Goal: Task Accomplishment & Management: Complete application form

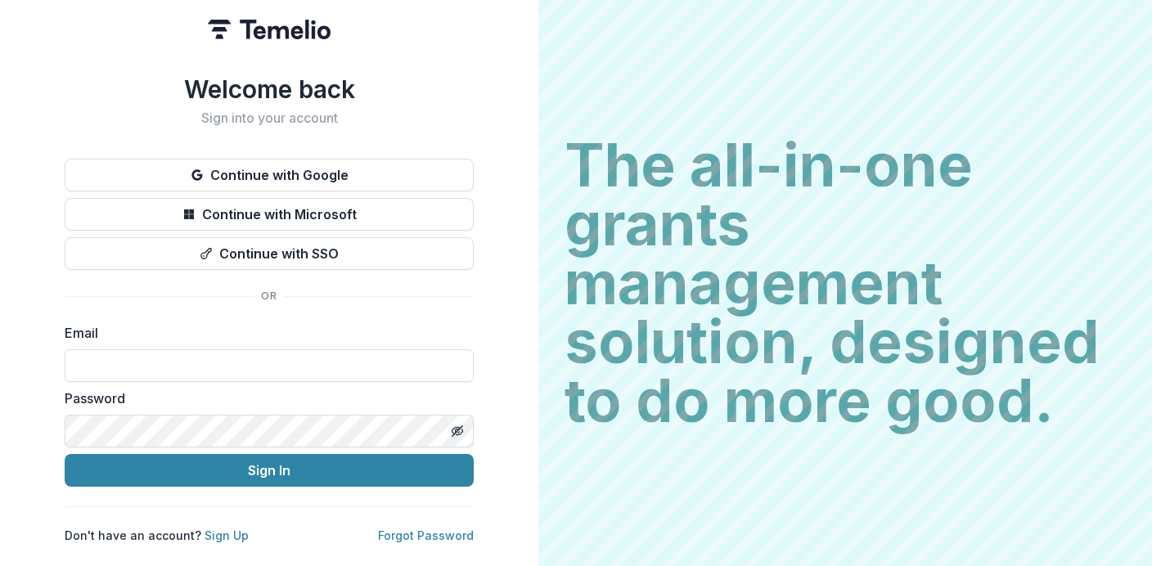
click at [98, 92] on h1 "Welcome back" at bounding box center [269, 88] width 409 height 29
click at [254, 361] on input at bounding box center [269, 365] width 409 height 33
type input "**********"
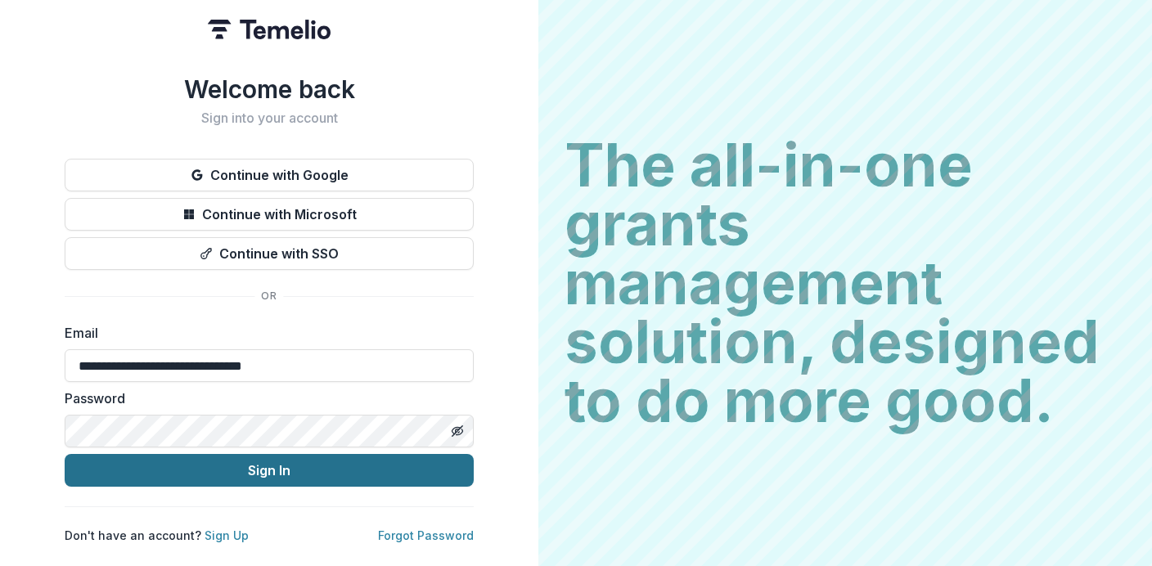
click at [263, 473] on button "Sign In" at bounding box center [269, 470] width 409 height 33
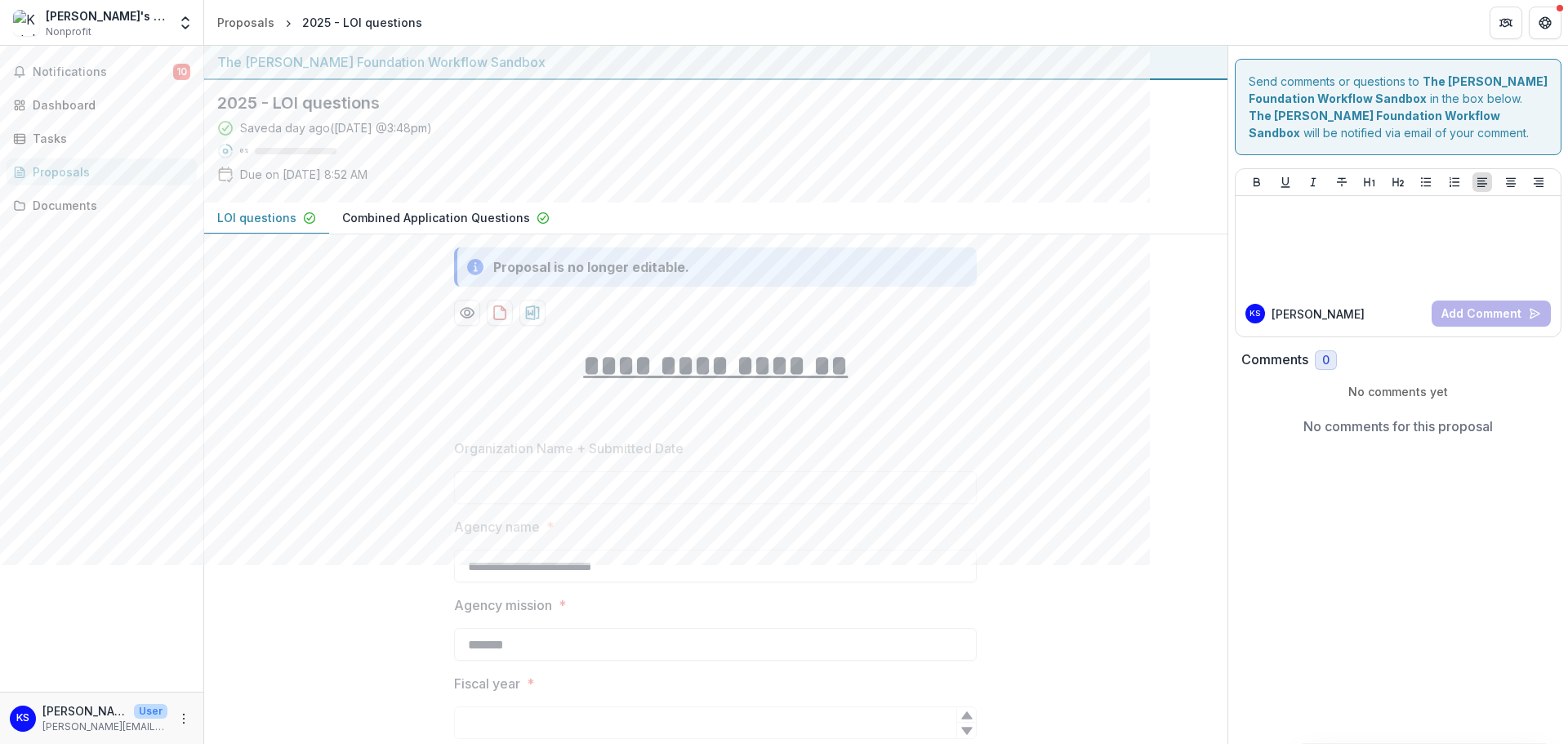
click at [250, 212] on p "LOI questions" at bounding box center [257, 217] width 79 height 17
click at [164, 421] on div "Notifications 10 Dashboard Tasks Proposals Documents" at bounding box center [102, 369] width 204 height 646
click at [86, 174] on div "Proposals" at bounding box center [108, 172] width 151 height 17
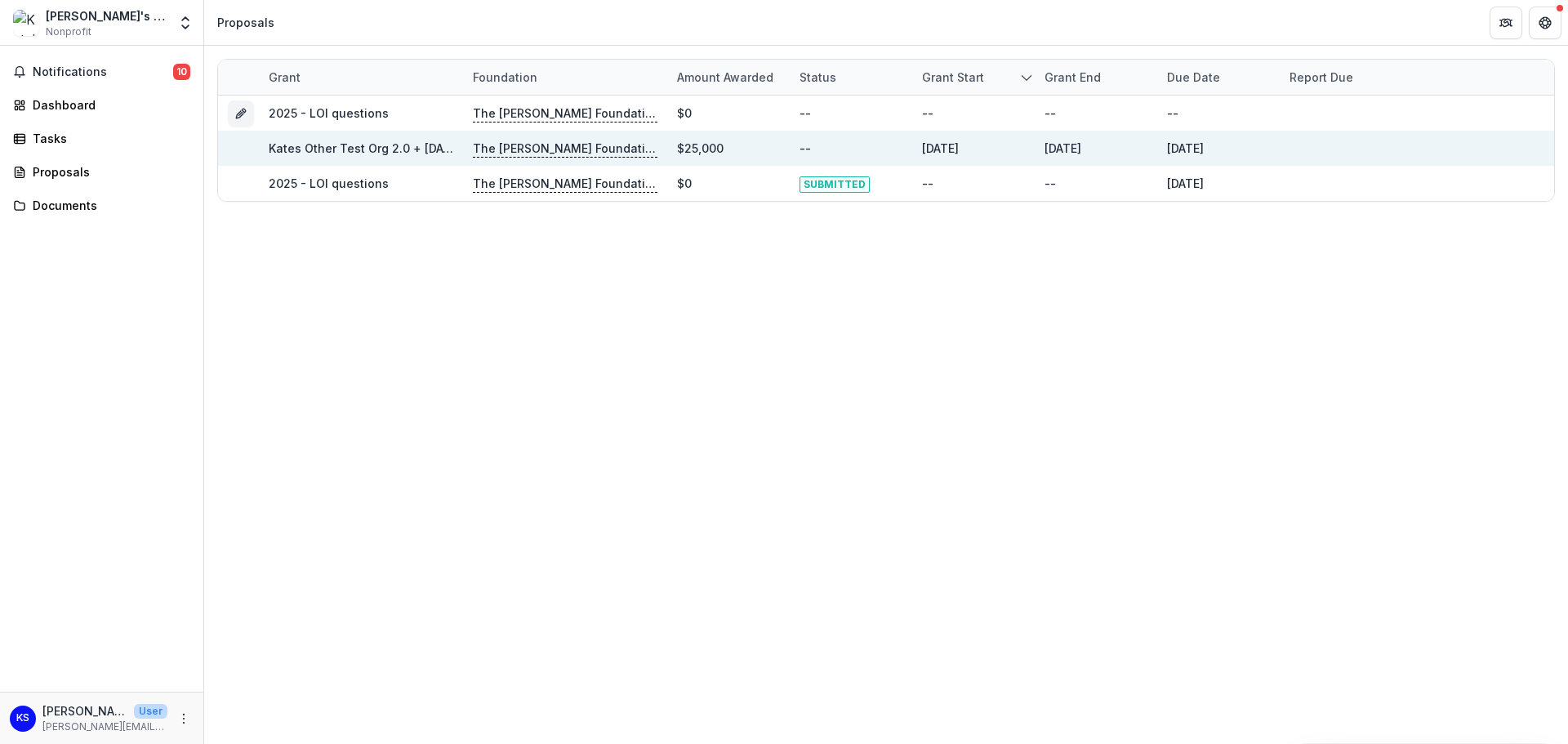
click at [510, 148] on p "The [PERSON_NAME] Foundation Workflow Sandbox" at bounding box center [565, 149] width 185 height 18
click at [333, 150] on link "Kates Other Test Org 2.0 + [DATE]" at bounding box center [364, 149] width 193 height 14
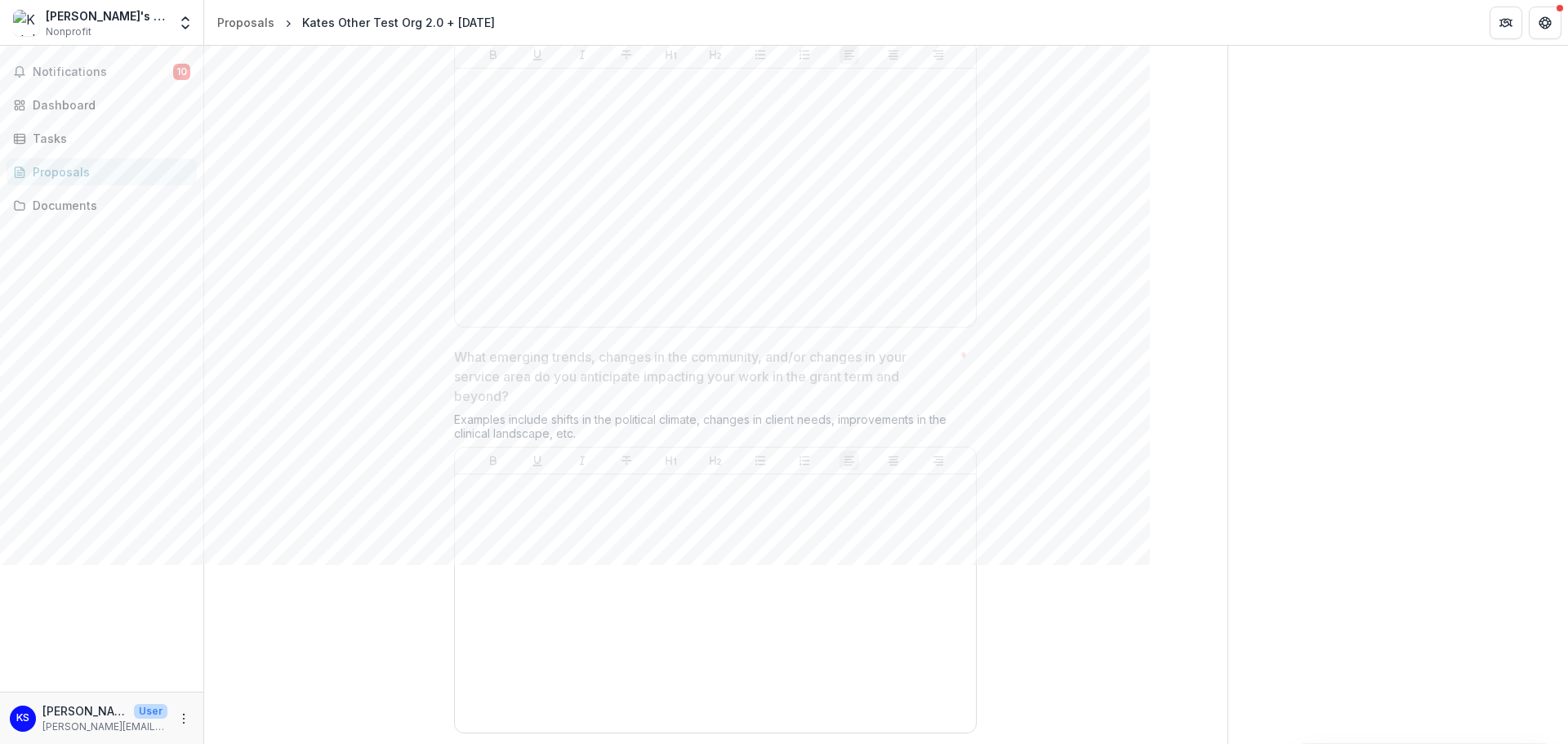
scroll to position [1877, 0]
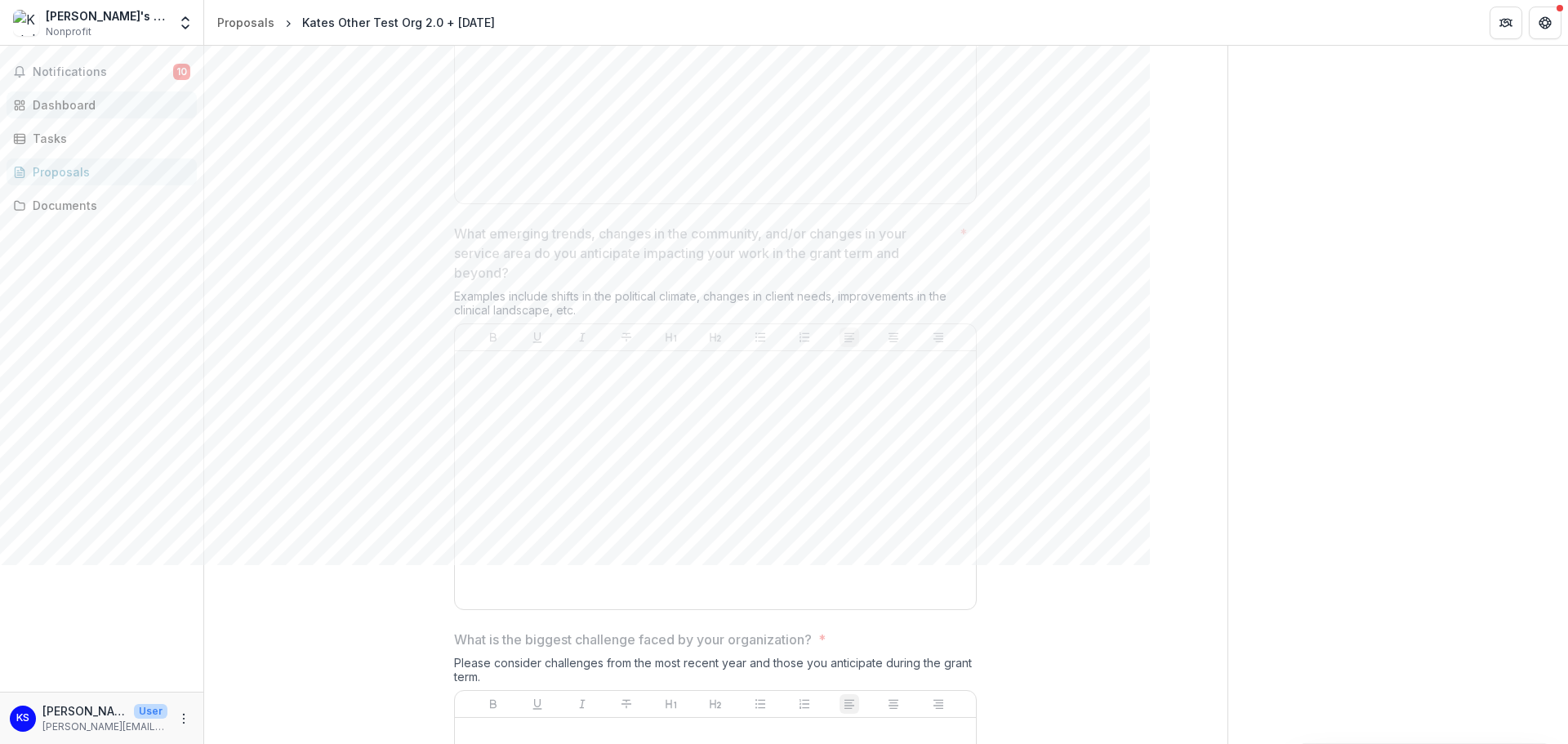
click at [54, 110] on div "Dashboard" at bounding box center [108, 105] width 151 height 17
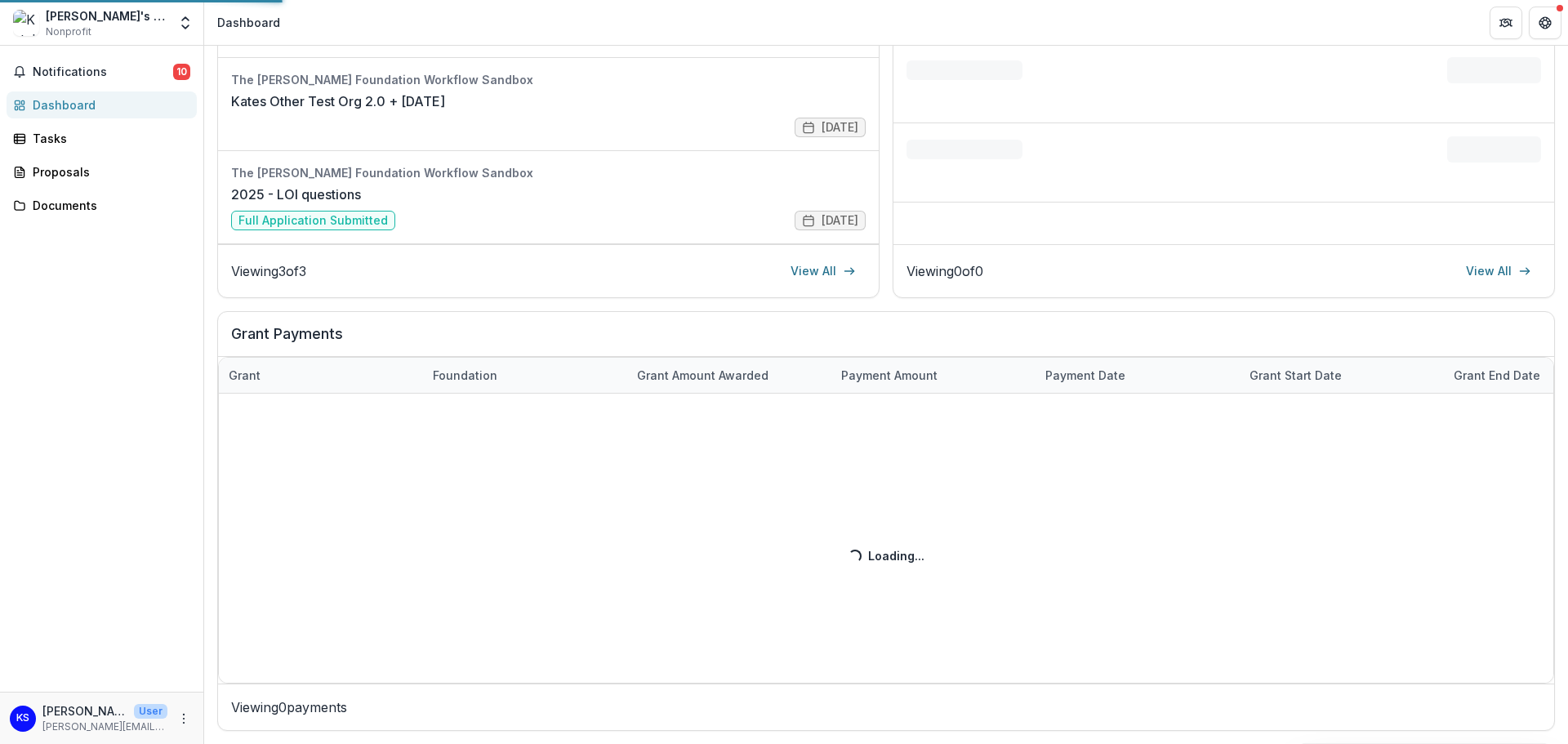
scroll to position [329, 0]
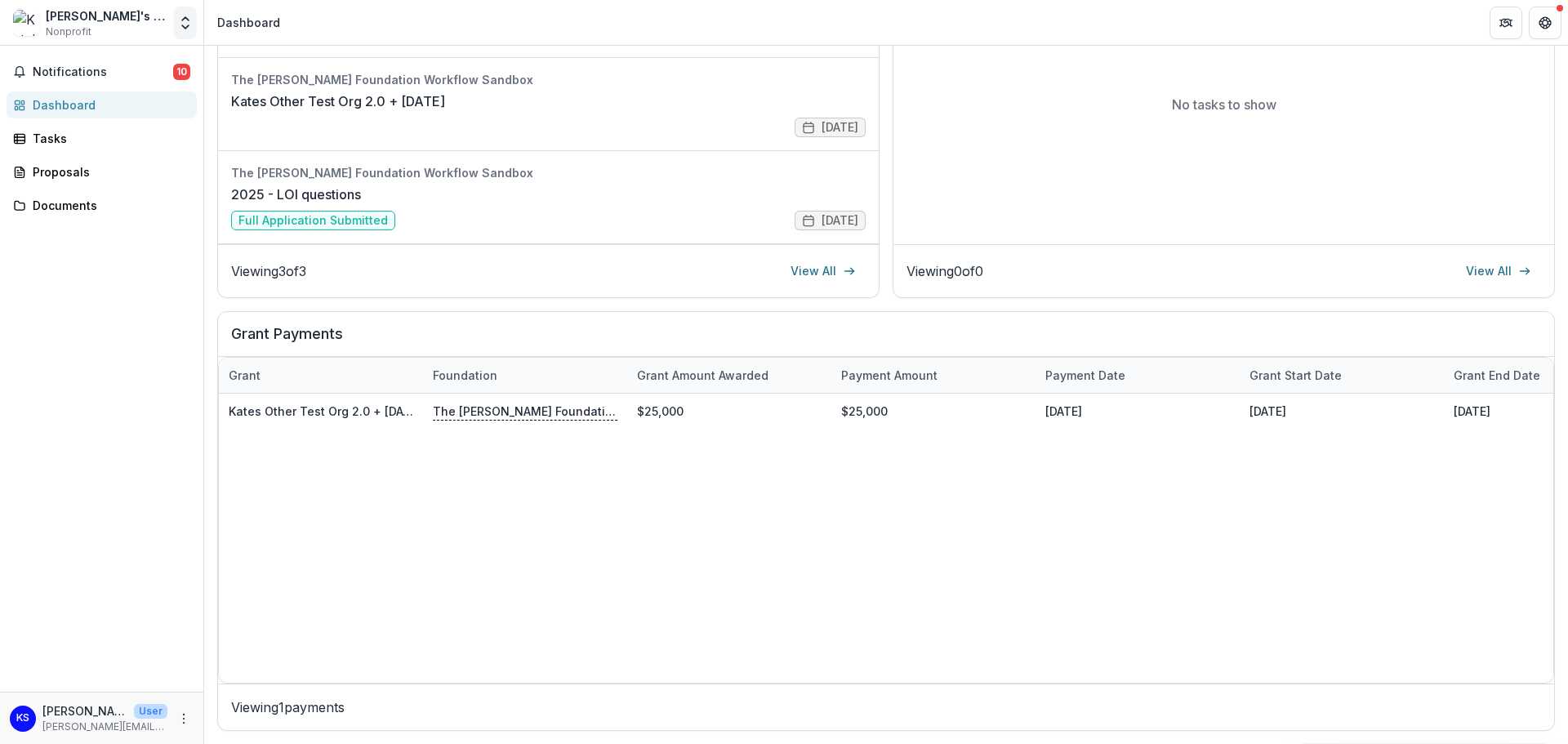
click at [187, 20] on icon "Open entity switcher" at bounding box center [186, 23] width 16 height 16
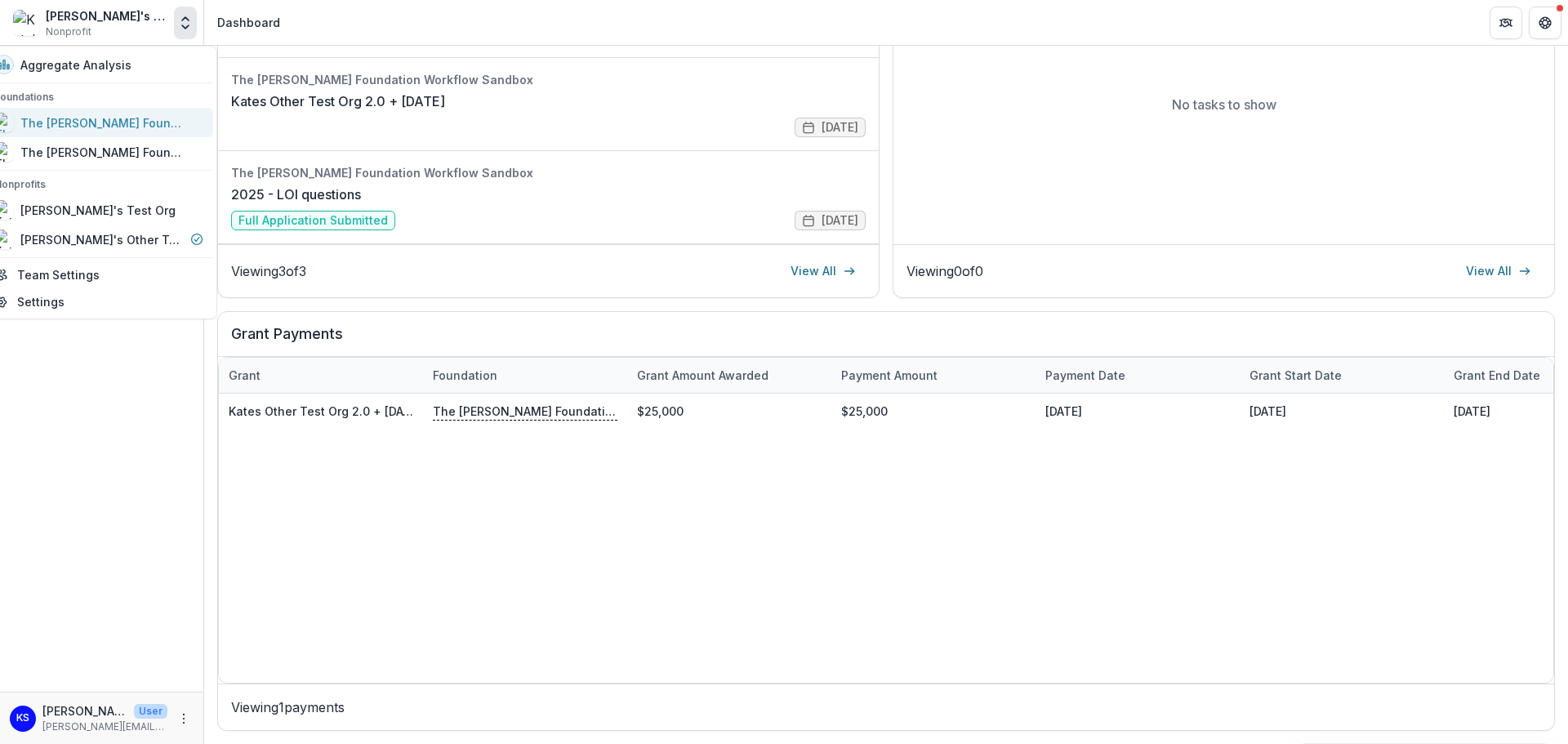
click at [145, 121] on div "The [PERSON_NAME] Foundation Workflow Sandbox" at bounding box center [102, 123] width 164 height 17
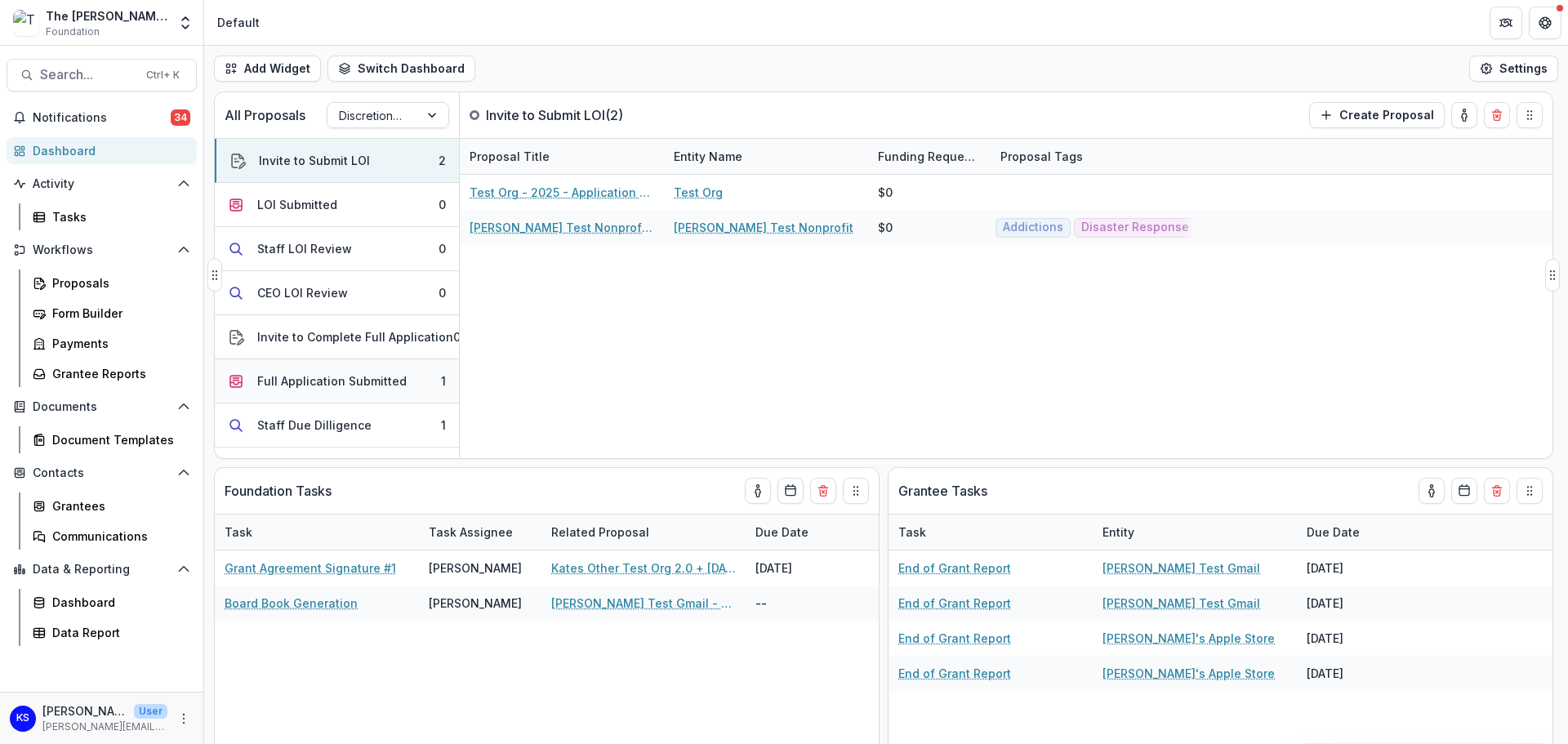
click at [303, 389] on button "Full Application Submitted 1" at bounding box center [336, 381] width 245 height 44
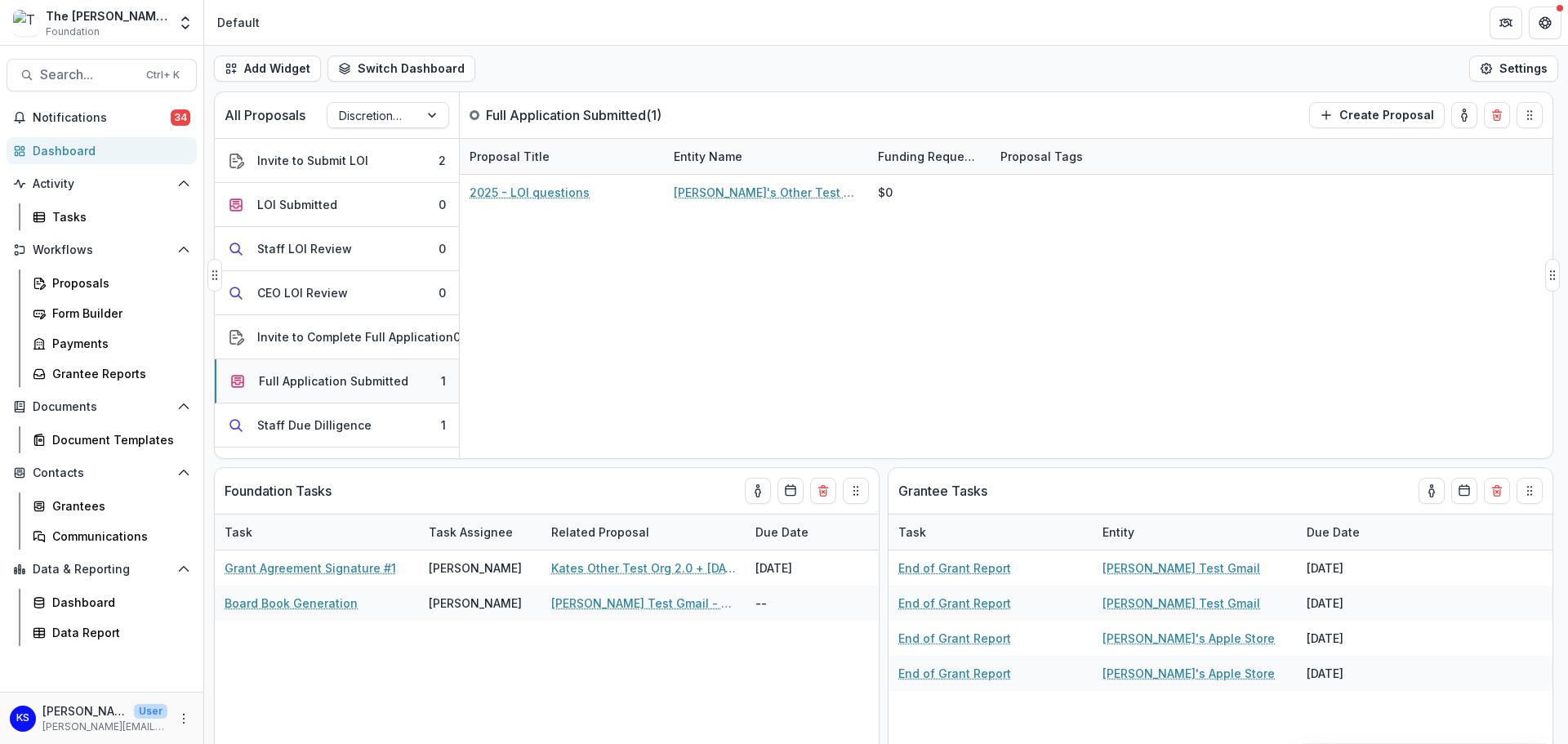
click at [322, 382] on div "Full Application Submitted" at bounding box center [333, 380] width 150 height 17
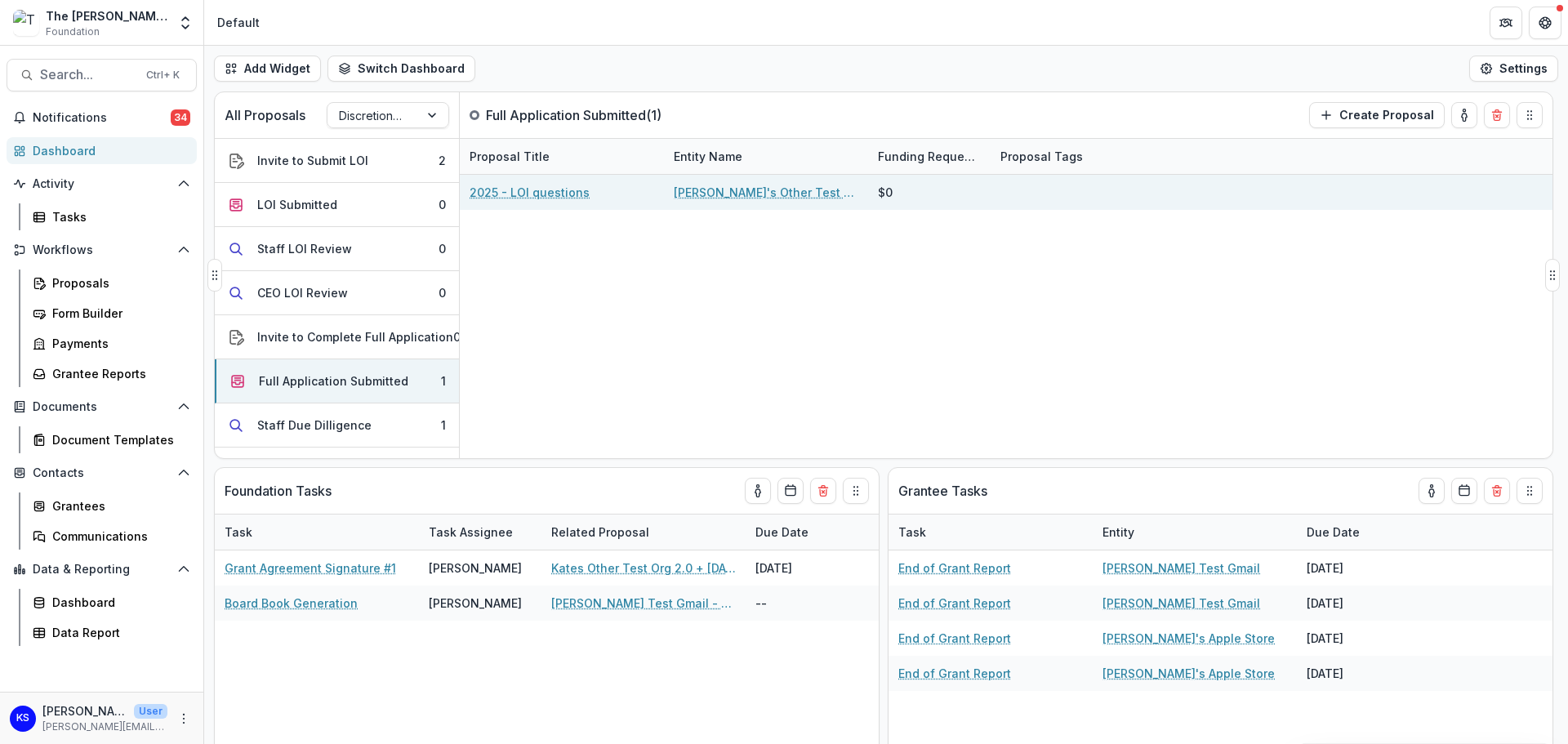
click at [520, 191] on link "2025 - LOI questions" at bounding box center [530, 192] width 120 height 17
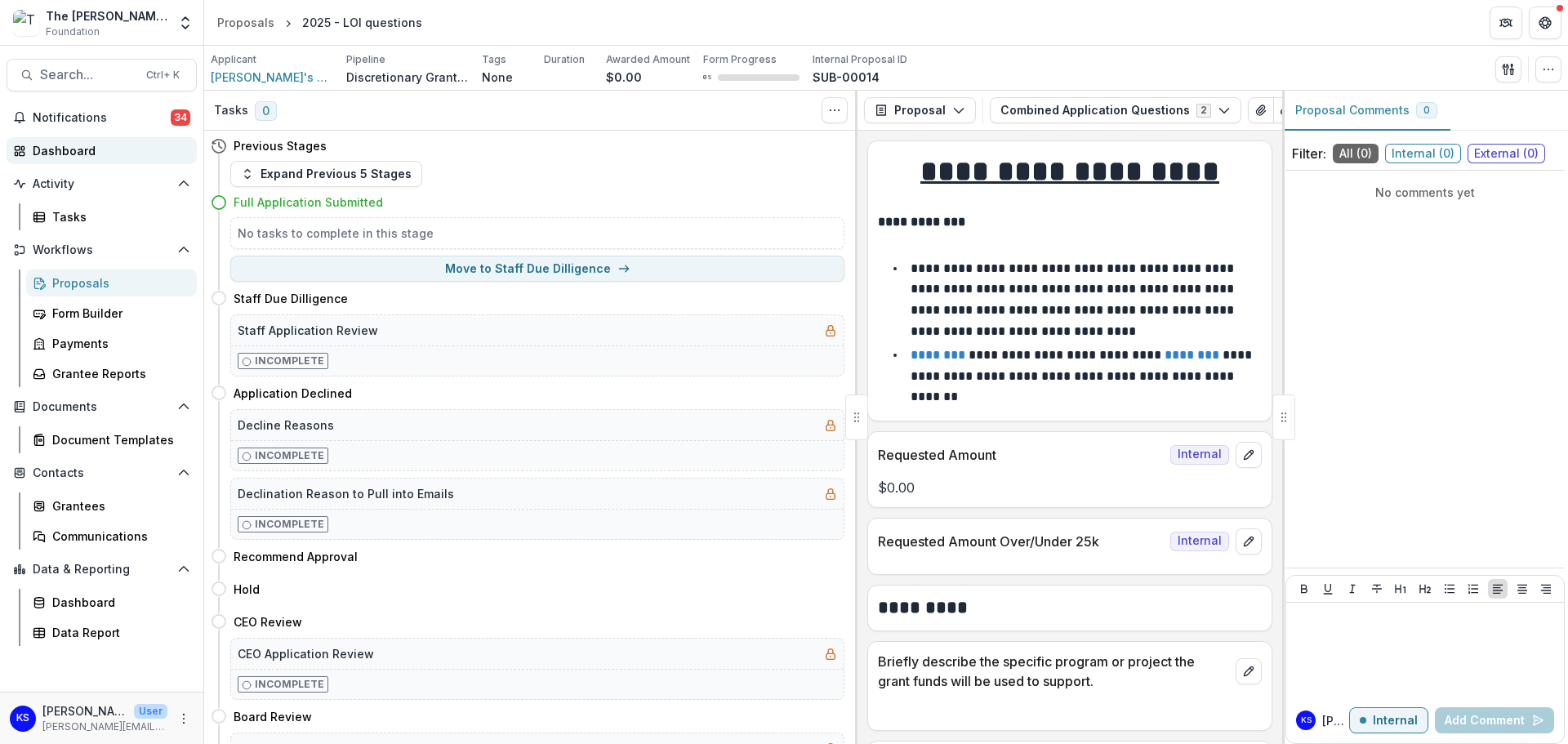
click at [45, 160] on link "Dashboard" at bounding box center [102, 150] width 191 height 27
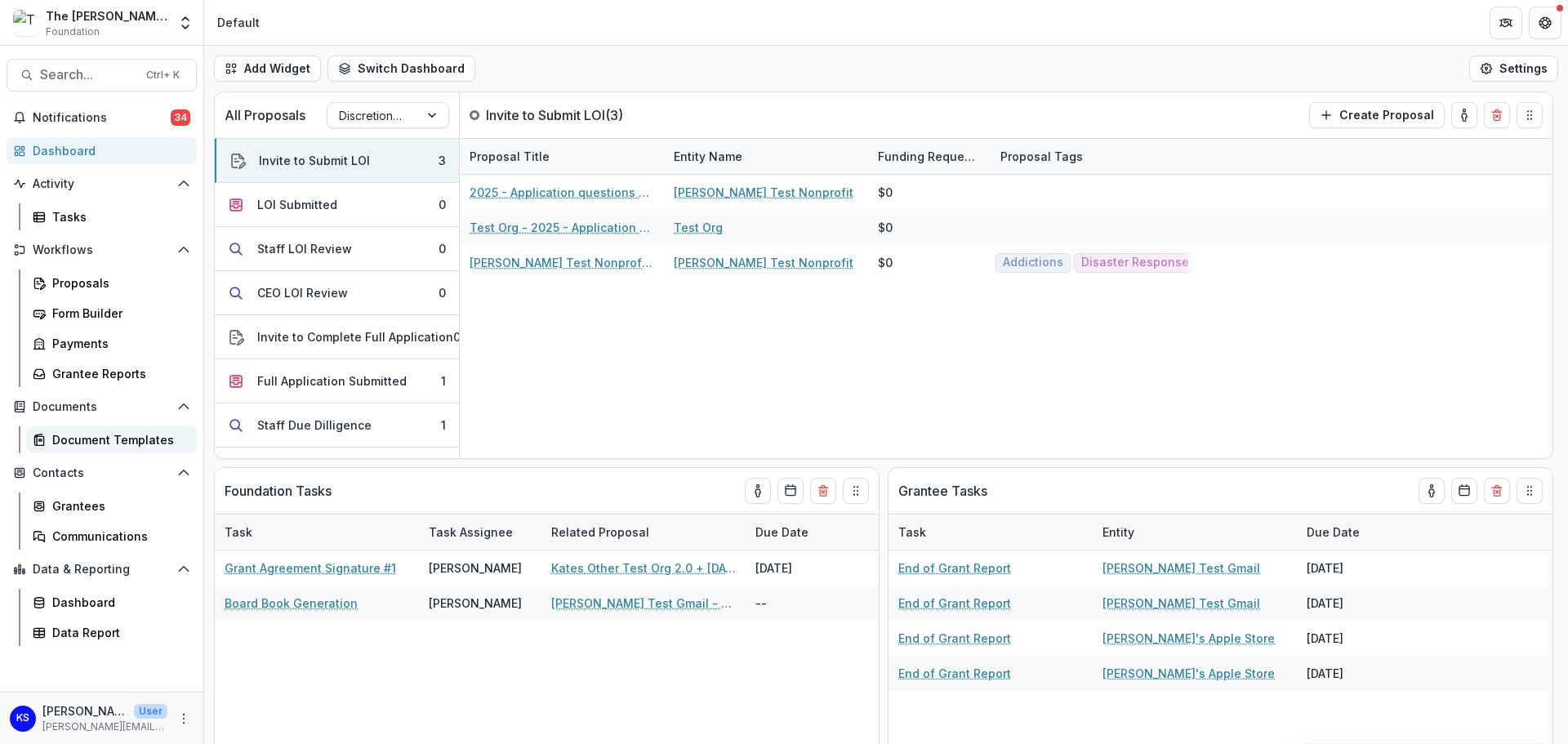
click at [71, 435] on div "Document Templates" at bounding box center [118, 439] width 132 height 17
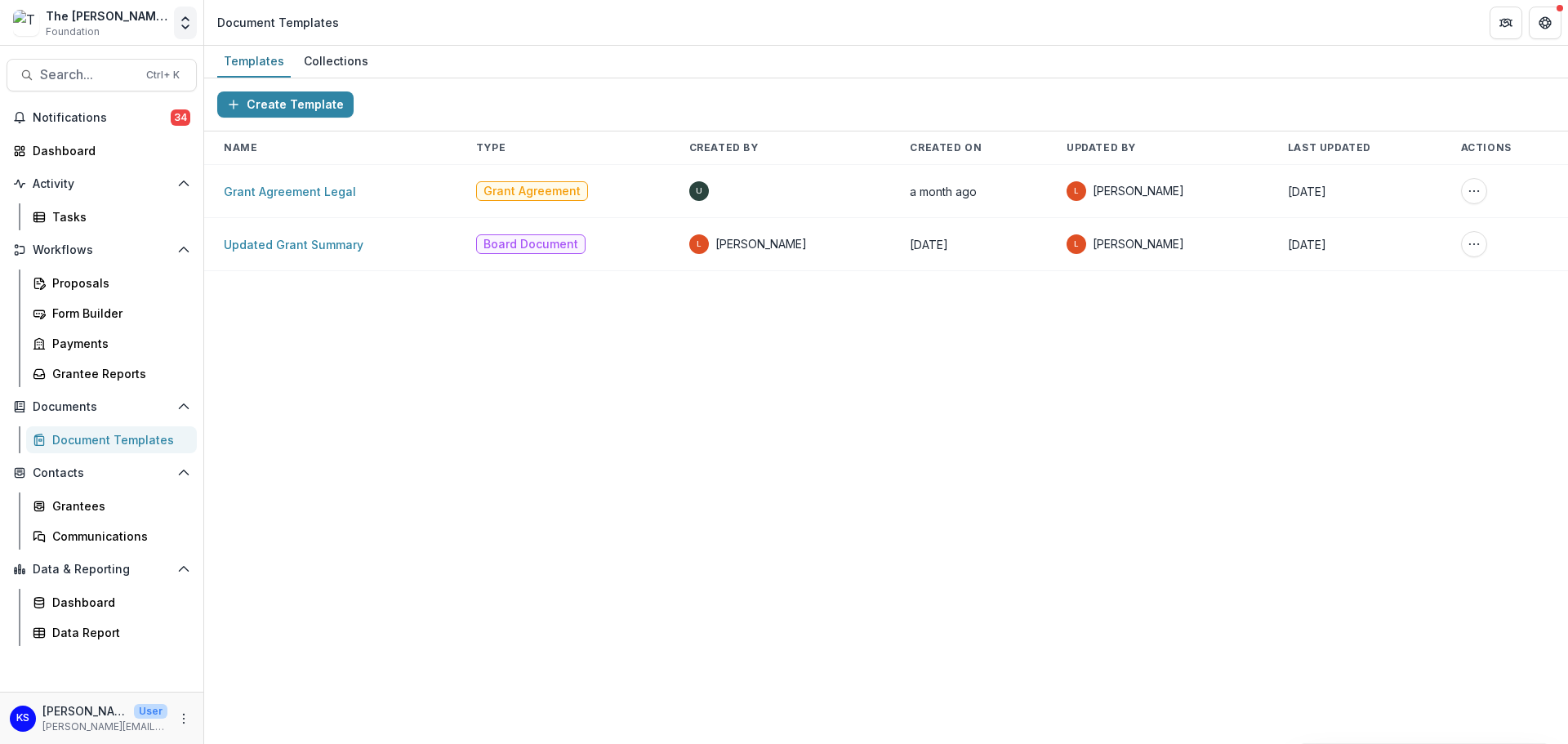
click at [189, 17] on icon "Open entity switcher" at bounding box center [186, 23] width 16 height 16
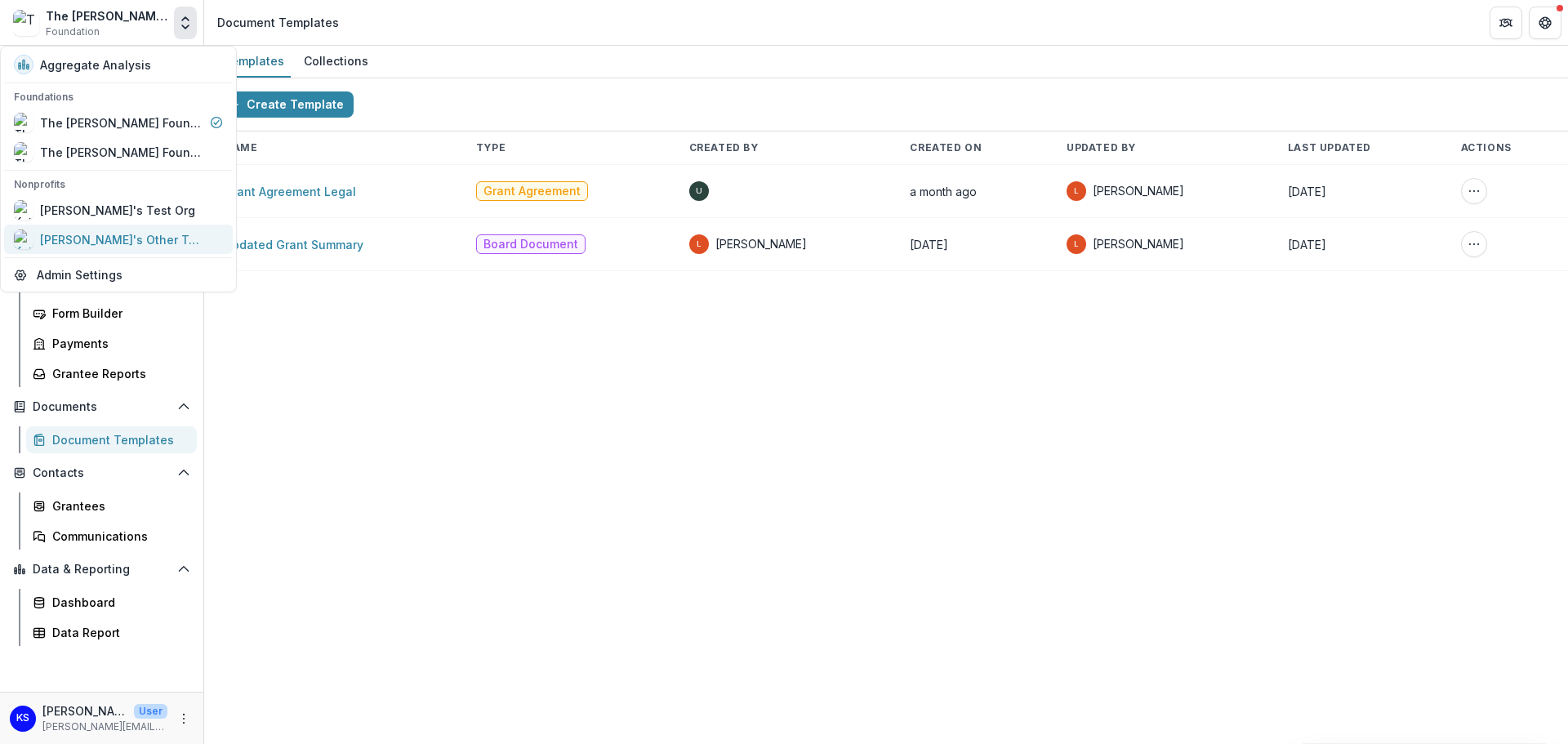
click at [94, 241] on div "[PERSON_NAME]'s Other Test Org 2.0" at bounding box center [122, 240] width 164 height 17
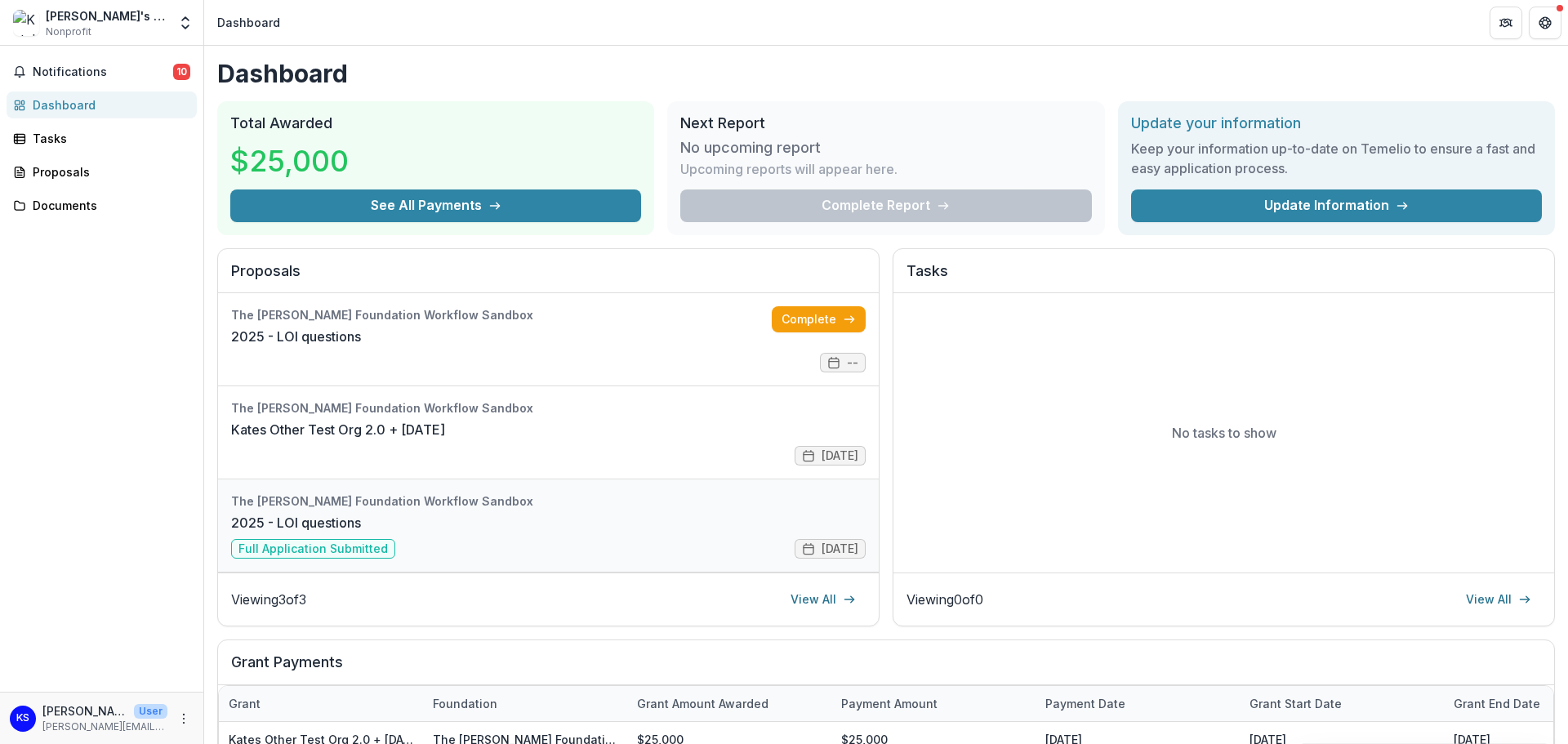
scroll to position [82, 0]
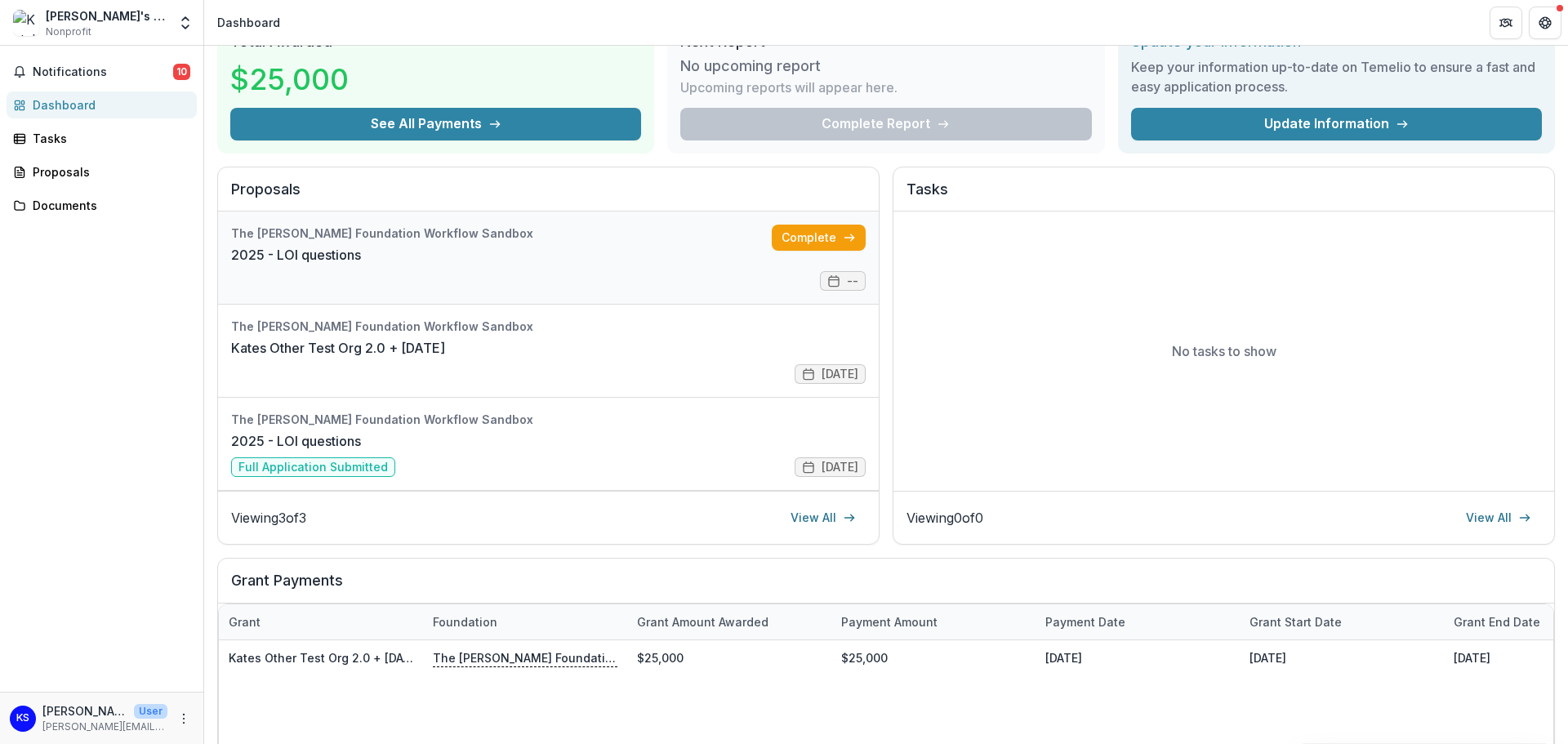
click at [356, 254] on link "2025 - LOI questions" at bounding box center [296, 255] width 130 height 20
